Goal: Task Accomplishment & Management: Manage account settings

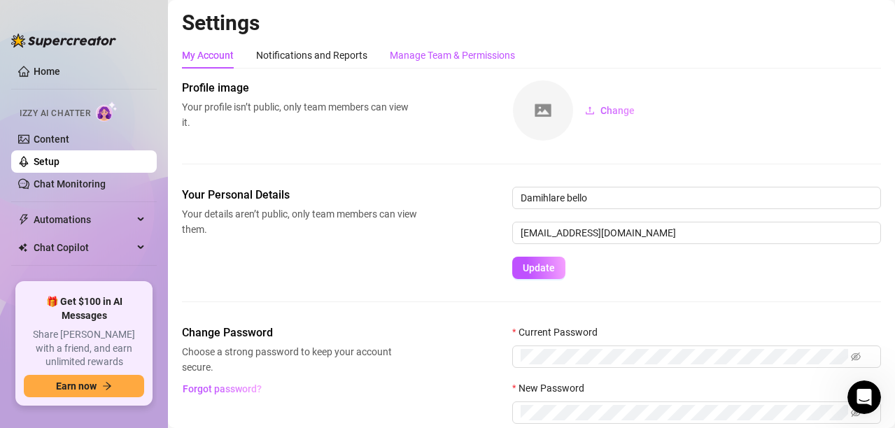
click at [424, 57] on div "Manage Team & Permissions" at bounding box center [452, 55] width 125 height 15
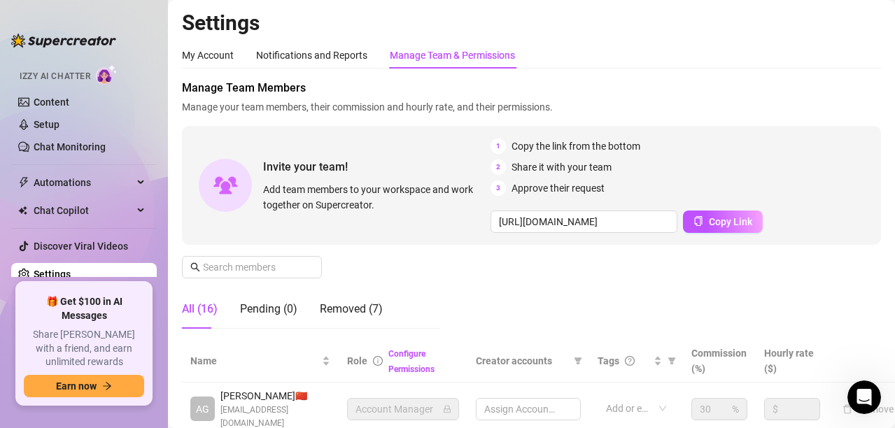
scroll to position [66, 0]
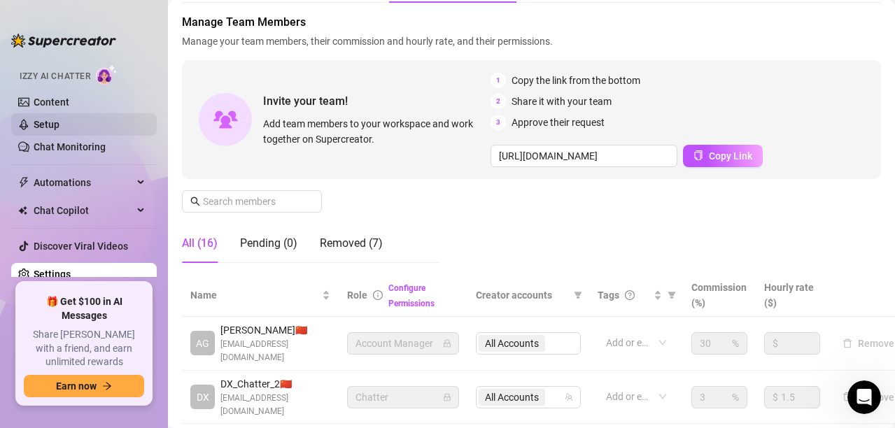
click at [59, 130] on link "Setup" at bounding box center [47, 124] width 26 height 11
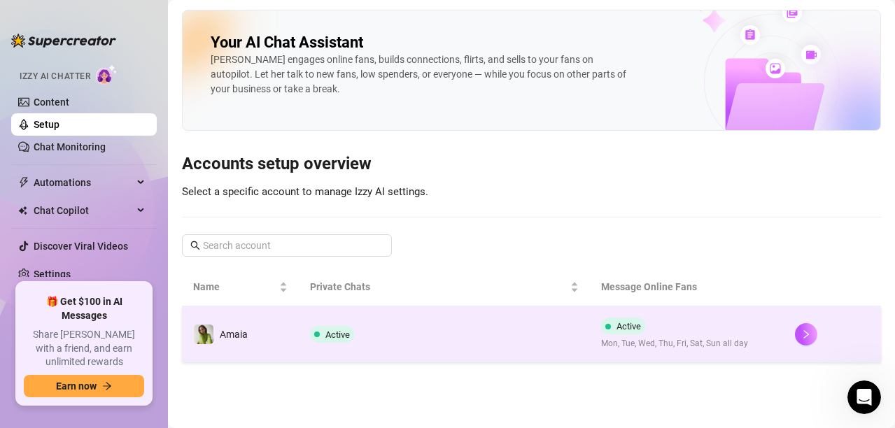
click at [430, 318] on td "Active" at bounding box center [444, 335] width 291 height 56
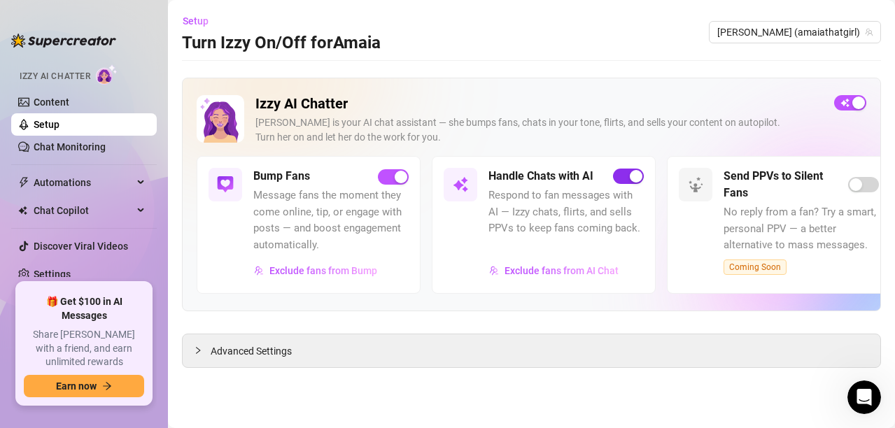
click at [636, 178] on div "button" at bounding box center [636, 176] width 13 height 13
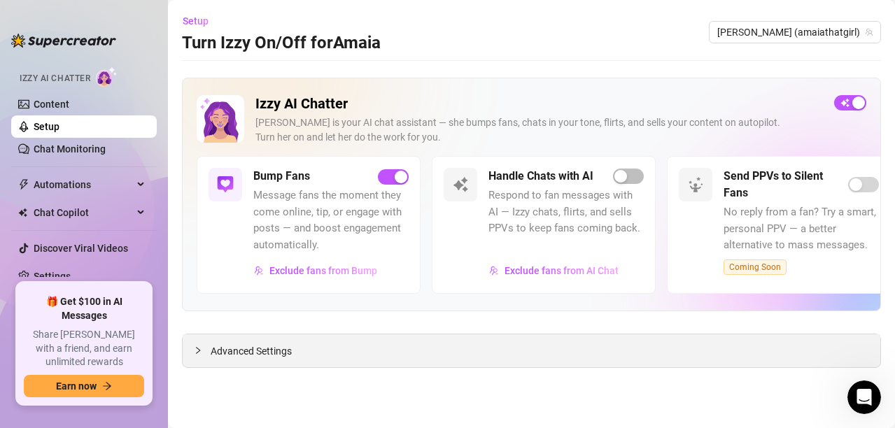
scroll to position [37, 0]
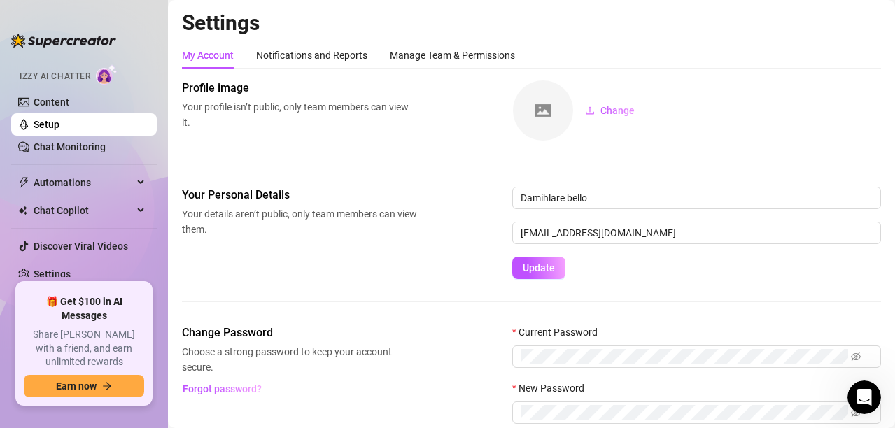
scroll to position [91, 0]
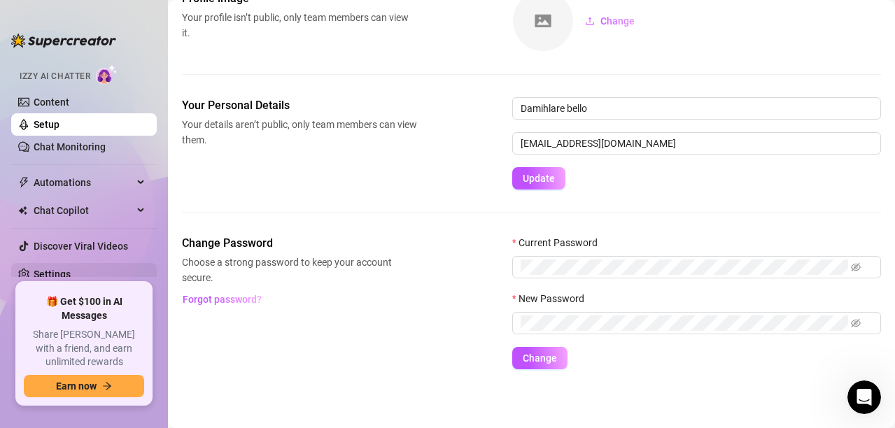
click at [55, 269] on link "Settings" at bounding box center [52, 274] width 37 height 11
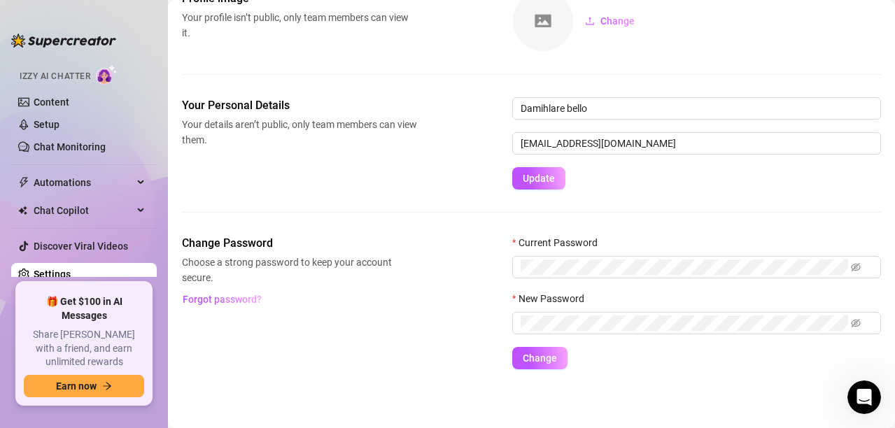
click at [71, 269] on link "Settings" at bounding box center [52, 274] width 37 height 11
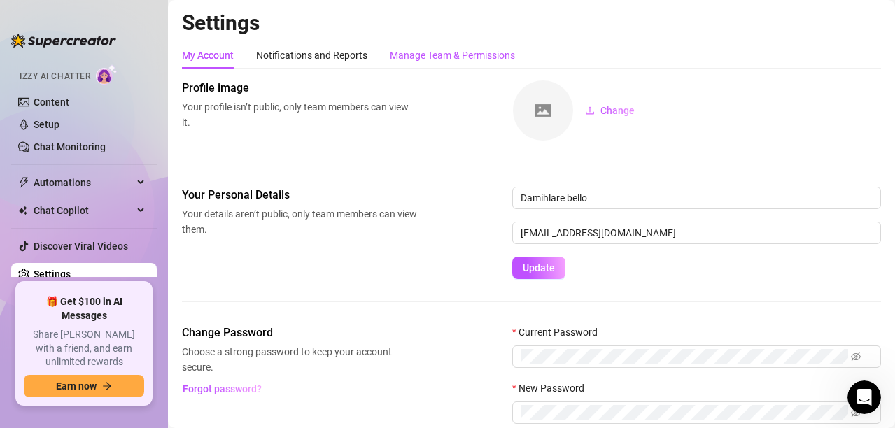
click at [412, 51] on div "Manage Team & Permissions" at bounding box center [452, 55] width 125 height 15
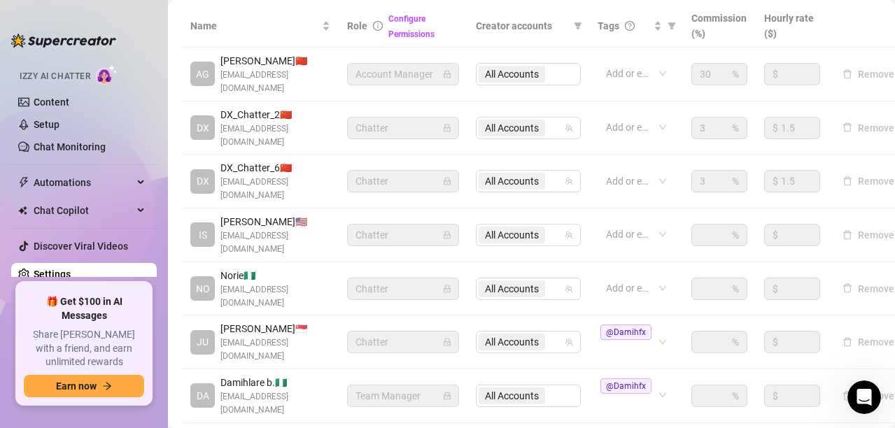
scroll to position [336, 0]
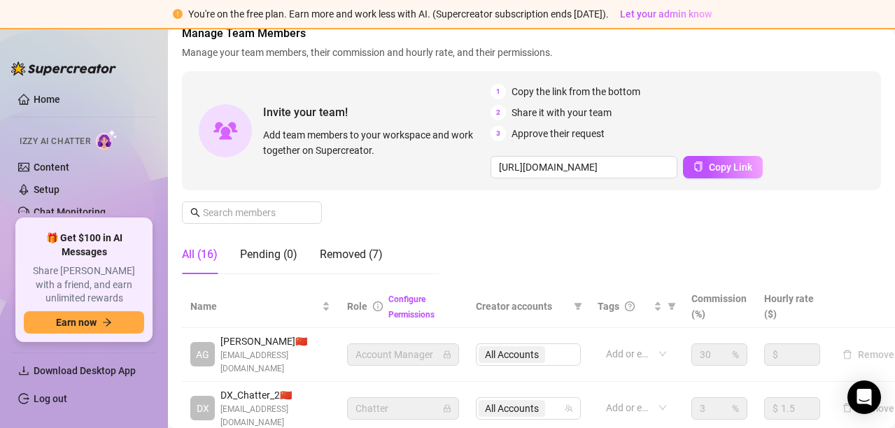
scroll to position [83, 0]
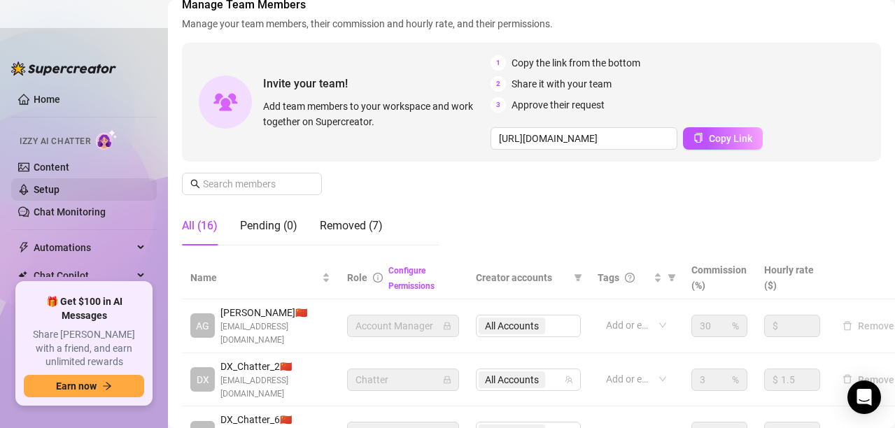
click at [51, 191] on link "Setup" at bounding box center [47, 189] width 26 height 11
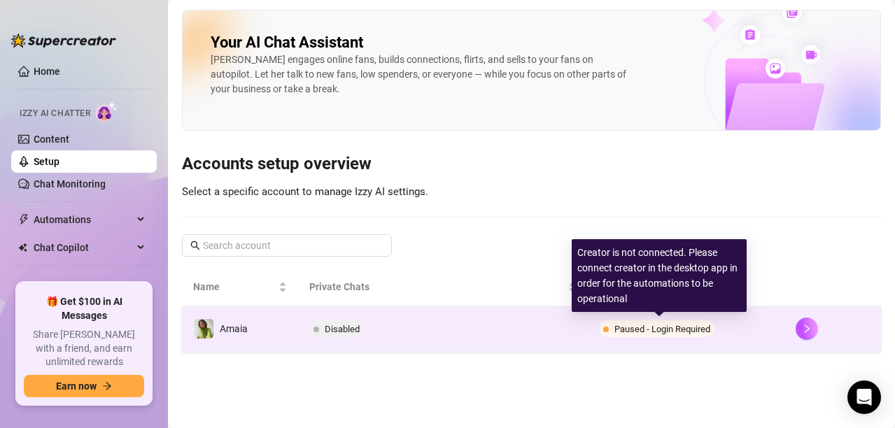
click at [647, 333] on span "Paused - Login Required" at bounding box center [663, 329] width 96 height 10
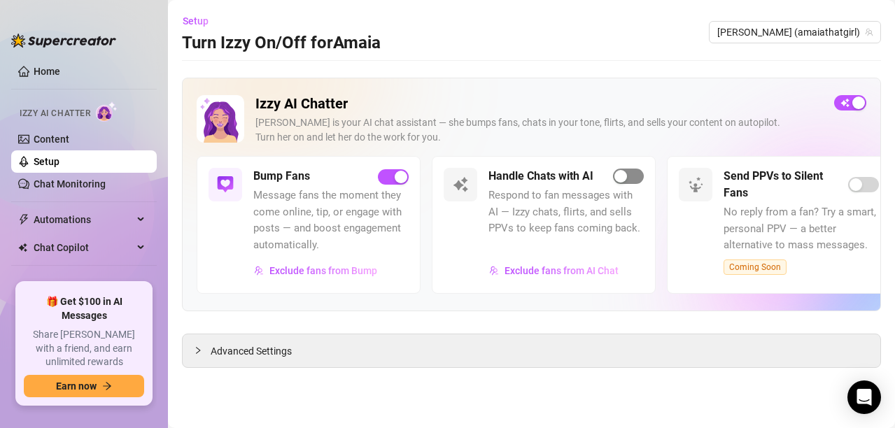
click at [616, 179] on div "button" at bounding box center [621, 176] width 13 height 13
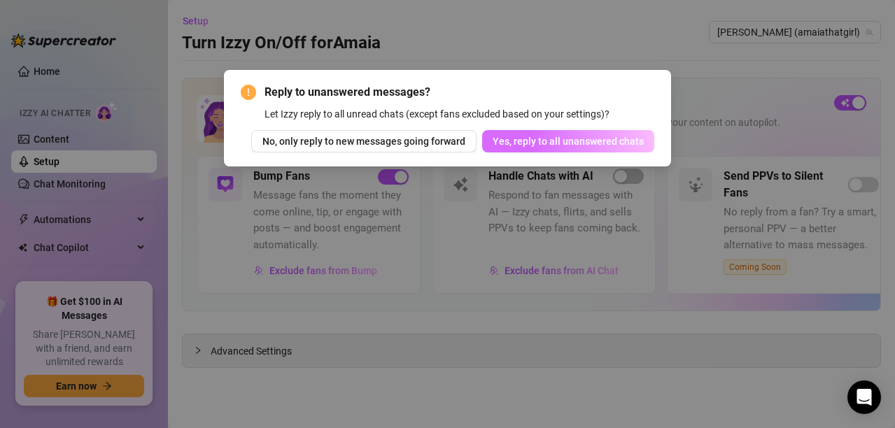
click at [544, 138] on span "Yes, reply to all unanswered chats" at bounding box center [568, 141] width 151 height 11
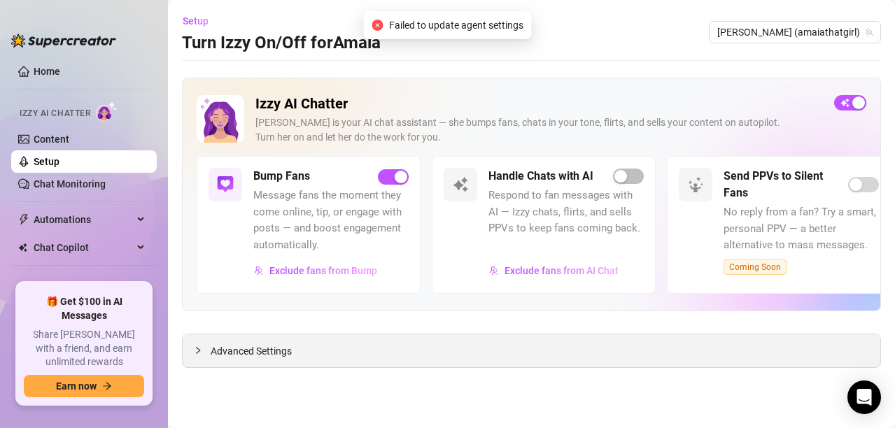
click at [202, 358] on div at bounding box center [202, 350] width 17 height 15
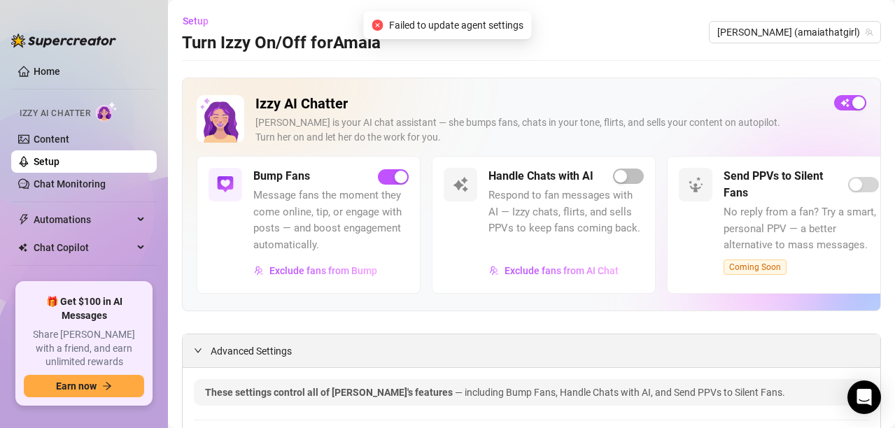
click at [204, 349] on div at bounding box center [202, 350] width 17 height 15
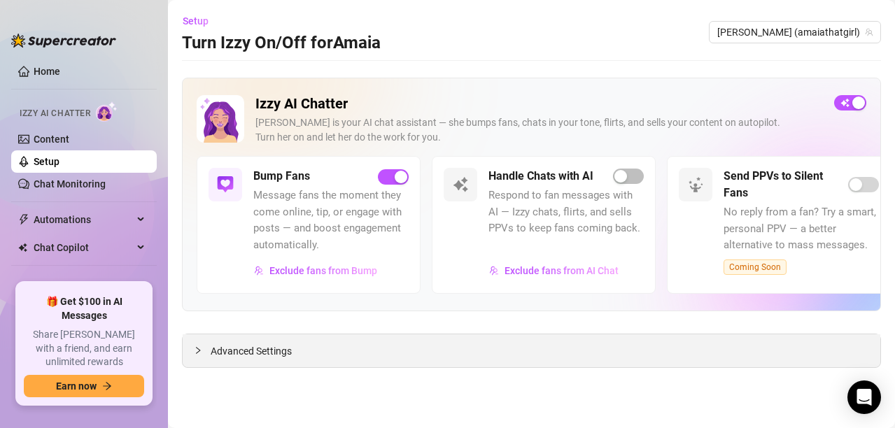
click at [198, 351] on icon "collapsed" at bounding box center [198, 350] width 8 height 8
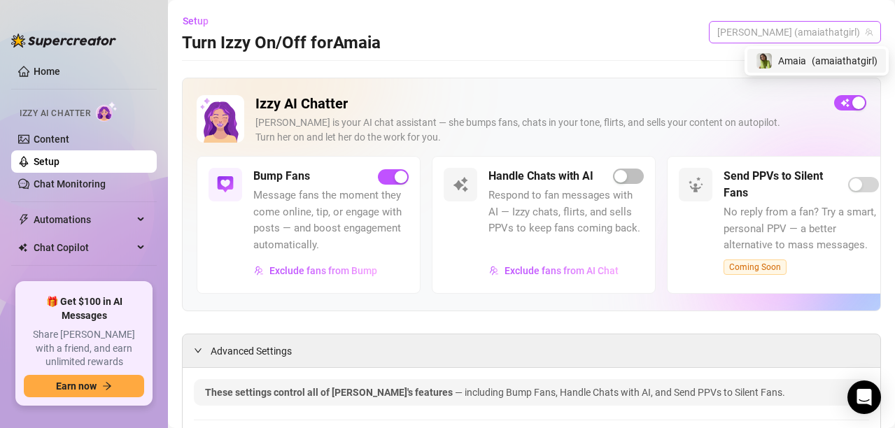
click at [812, 31] on span "[PERSON_NAME] (amaiathatgirl)" at bounding box center [794, 32] width 155 height 21
click at [806, 69] on div "[PERSON_NAME] ( amaiathatgirl )" at bounding box center [817, 61] width 139 height 24
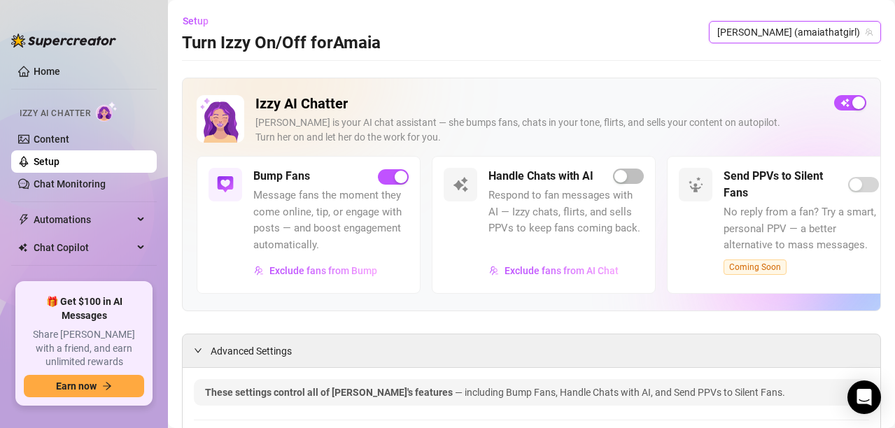
scroll to position [37, 0]
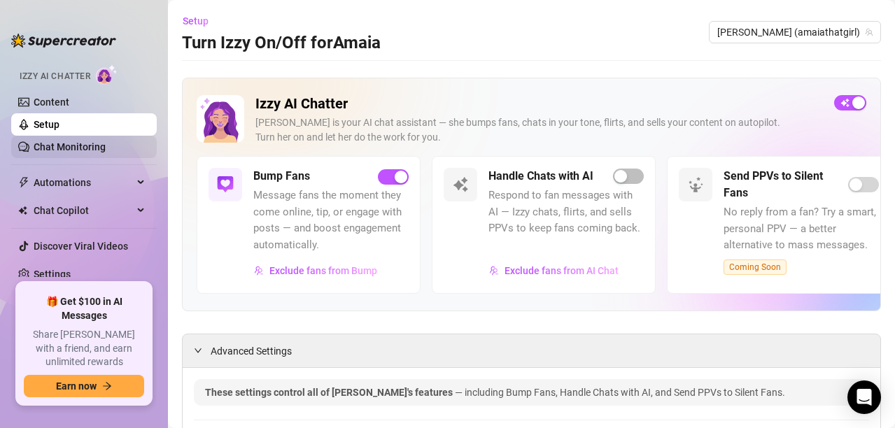
click at [97, 150] on link "Chat Monitoring" at bounding box center [70, 146] width 72 height 11
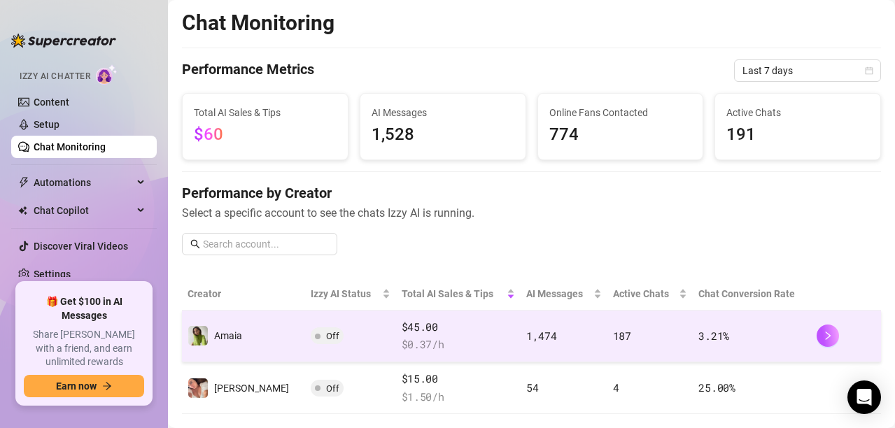
click at [311, 332] on span "Off" at bounding box center [327, 336] width 33 height 17
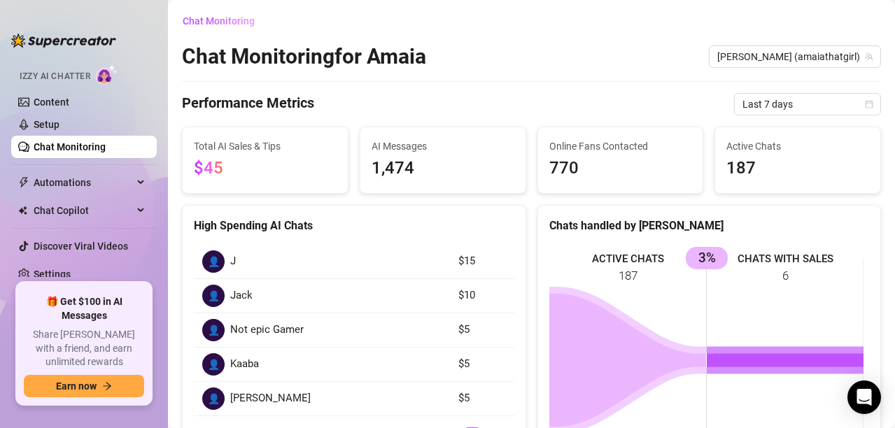
click at [95, 146] on link "Chat Monitoring" at bounding box center [70, 146] width 72 height 11
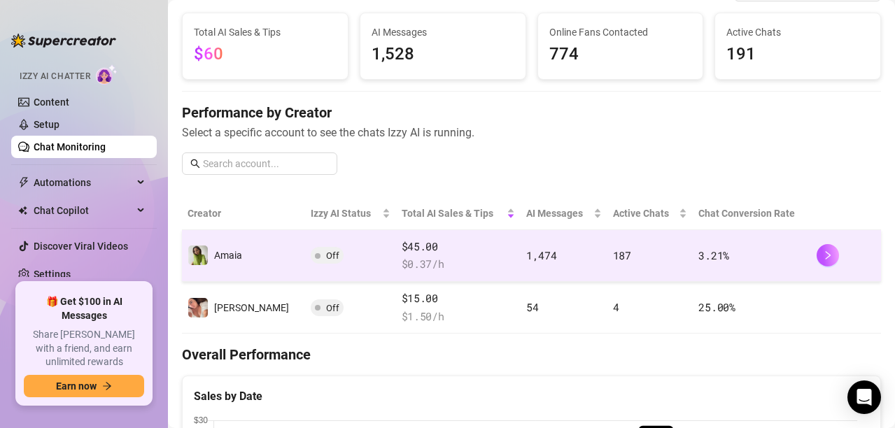
scroll to position [97, 0]
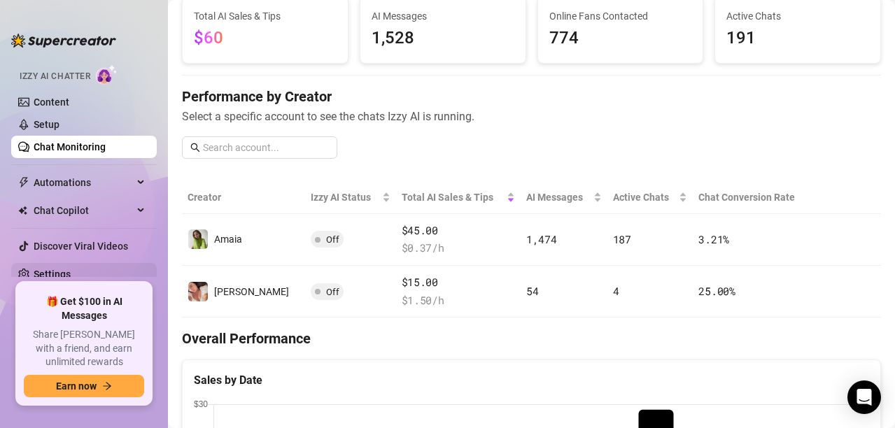
click at [71, 273] on link "Settings" at bounding box center [52, 274] width 37 height 11
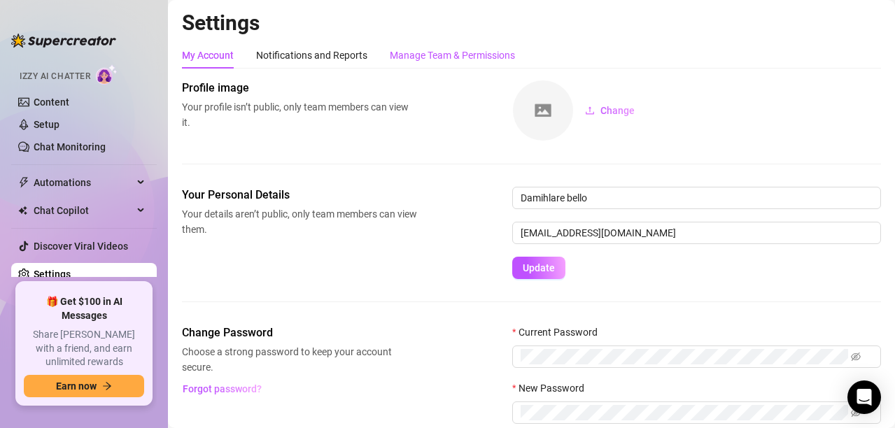
click at [437, 51] on div "Manage Team & Permissions" at bounding box center [452, 55] width 125 height 15
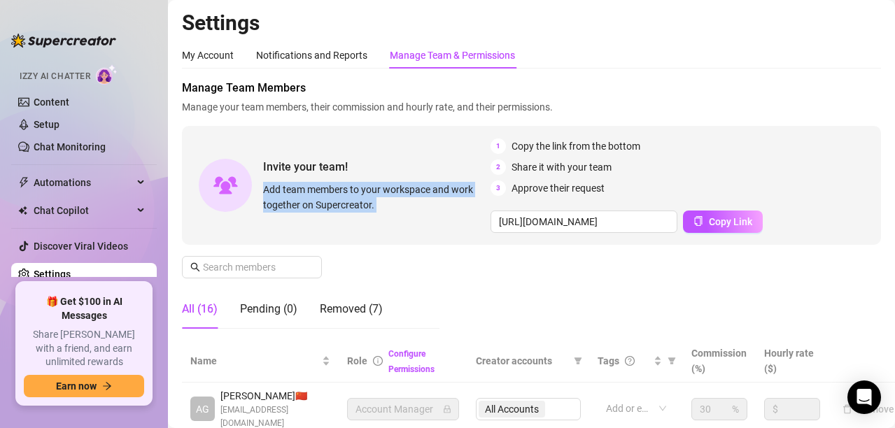
drag, startPoint x: 482, startPoint y: 172, endPoint x: 479, endPoint y: 136, distance: 35.8
click at [479, 136] on div "Invite your team! Add team members to your workspace and work together on Super…" at bounding box center [531, 185] width 699 height 119
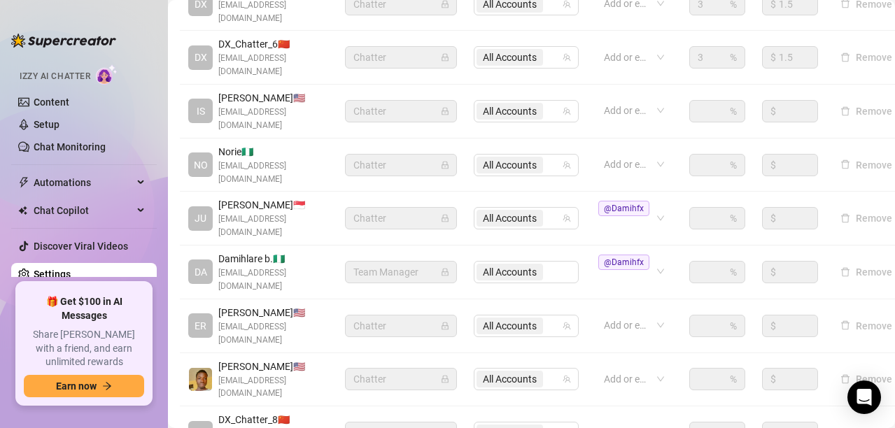
scroll to position [453, 2]
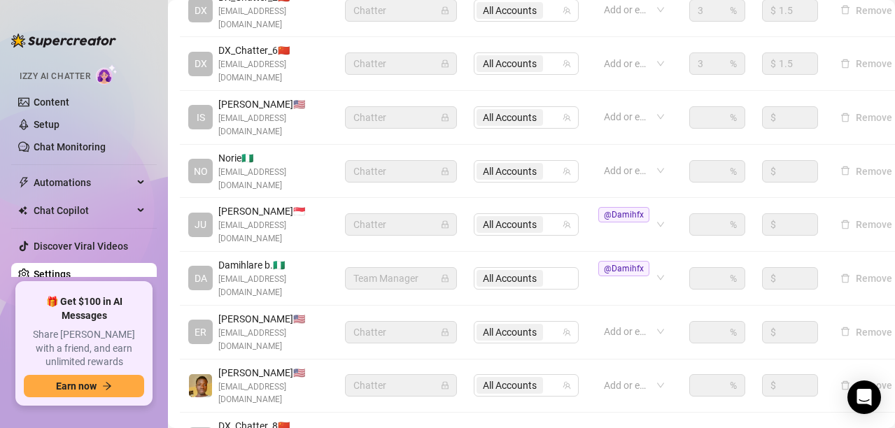
click at [570, 267] on div "All Accounts" at bounding box center [526, 278] width 105 height 22
click at [568, 213] on div "All Accounts" at bounding box center [526, 224] width 105 height 22
click at [605, 206] on div "@Damihfx" at bounding box center [626, 224] width 57 height 36
click at [573, 306] on td "All Accounts" at bounding box center [526, 333] width 122 height 54
click at [567, 267] on div "All Accounts" at bounding box center [526, 278] width 105 height 22
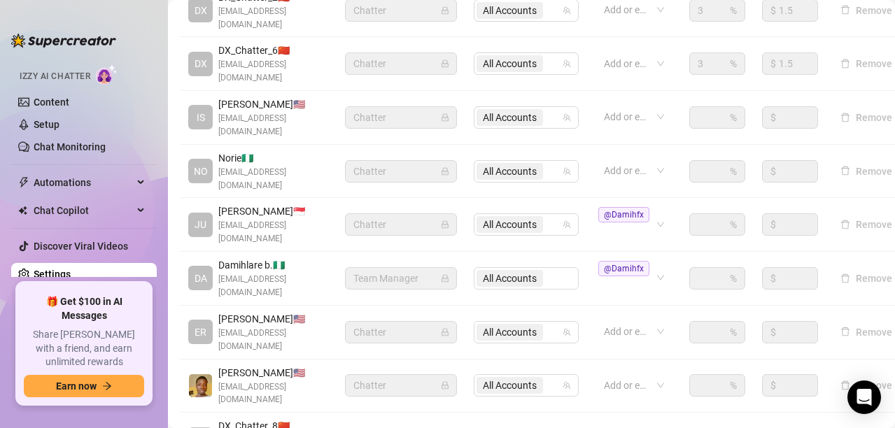
click at [567, 267] on div "All Accounts" at bounding box center [526, 278] width 105 height 22
click at [531, 267] on div "All Accounts" at bounding box center [526, 278] width 105 height 22
click at [562, 267] on div "All Accounts" at bounding box center [526, 278] width 105 height 22
